Goal: Task Accomplishment & Management: Manage account settings

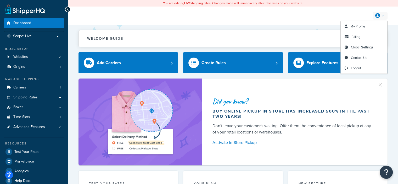
click at [383, 14] on link at bounding box center [379, 16] width 15 height 8
click at [357, 36] on span "Billing" at bounding box center [355, 36] width 9 height 5
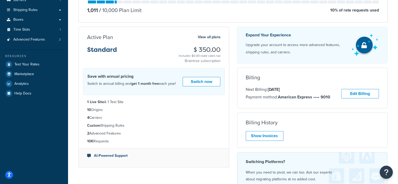
scroll to position [89, 0]
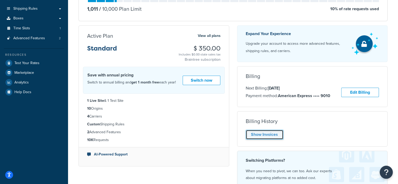
click at [269, 135] on link "Show Invoices" at bounding box center [264, 135] width 38 height 10
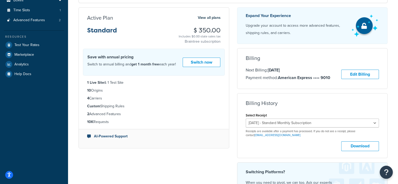
scroll to position [107, 0]
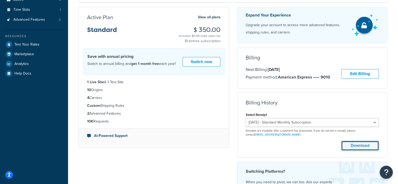
click at [357, 148] on button "Download" at bounding box center [360, 146] width 38 height 10
